Goal: Transaction & Acquisition: Purchase product/service

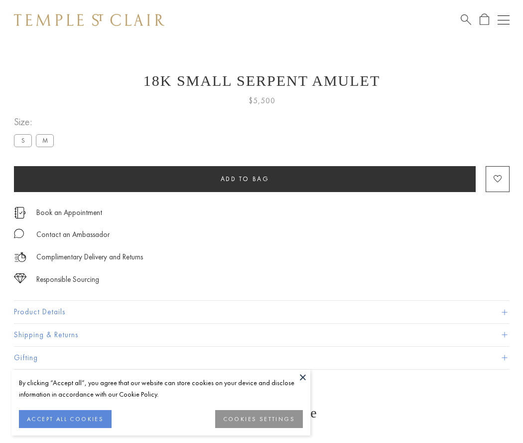
scroll to position [11, 0]
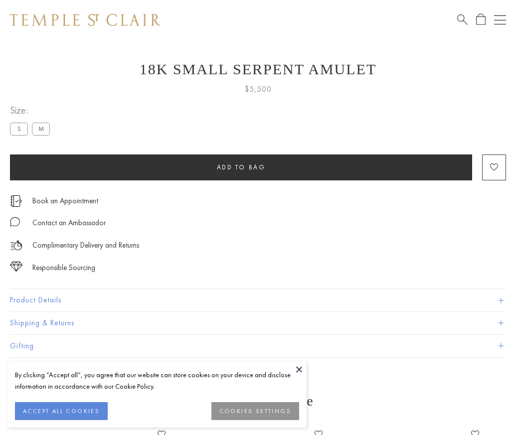
click at [241, 167] on span "Add to bag" at bounding box center [241, 167] width 49 height 8
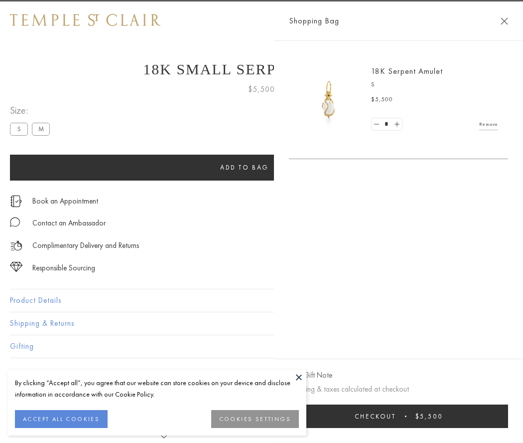
click at [448, 416] on button "Checkout $5,500" at bounding box center [398, 415] width 219 height 23
